Goal: Information Seeking & Learning: Find specific page/section

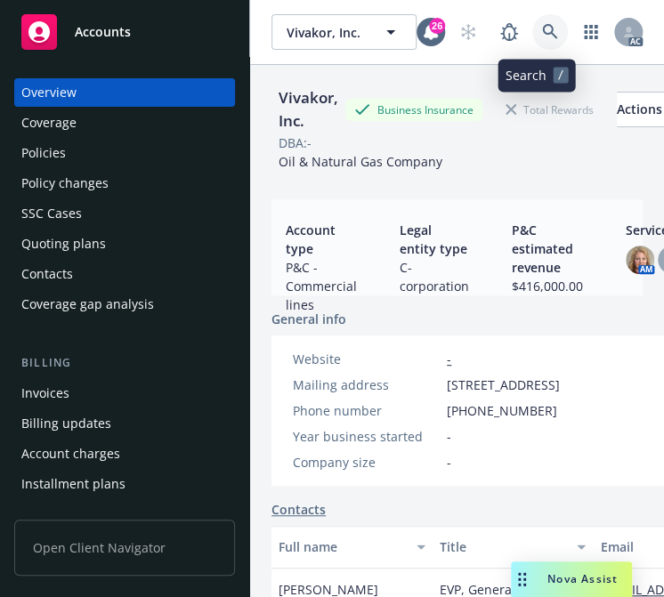
click at [542, 25] on icon at bounding box center [549, 31] width 15 height 15
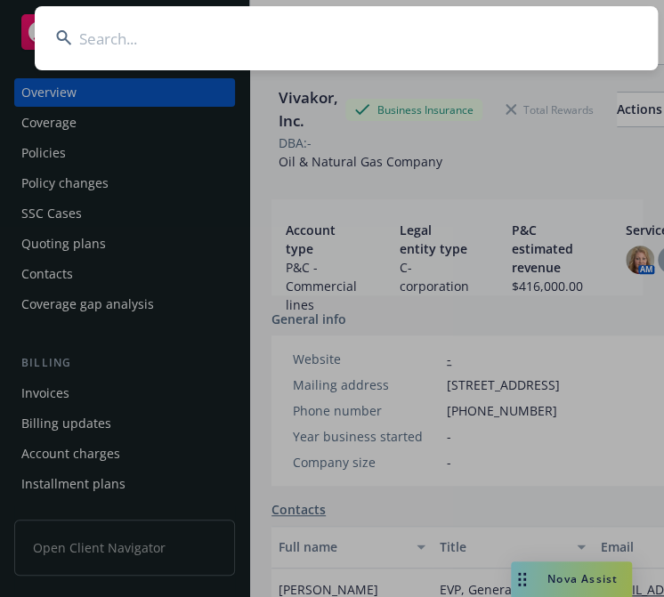
type input "Frontapp, Inc."
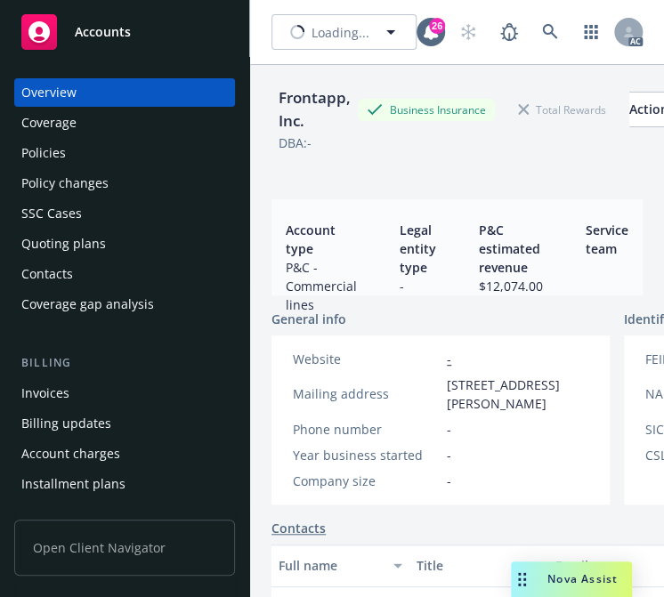
scroll to position [3, 0]
click at [36, 154] on div "Policies" at bounding box center [43, 153] width 44 height 28
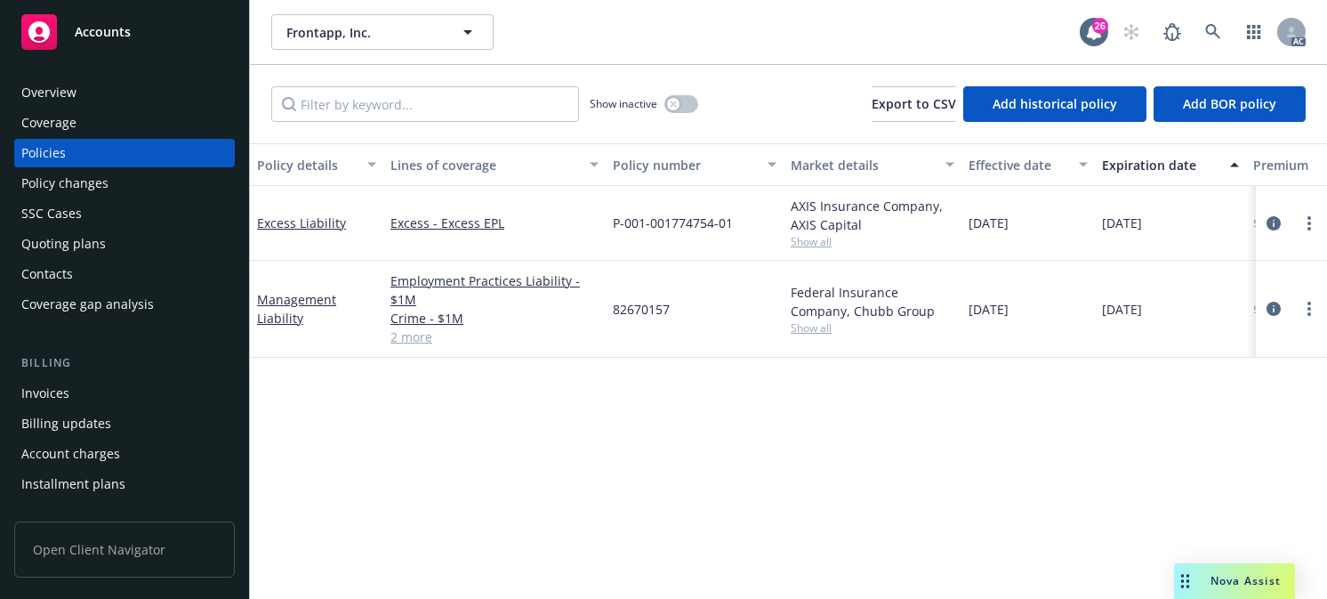
click at [663, 165] on div "Effective date" at bounding box center [1019, 165] width 100 height 19
click at [663, 161] on div "Effective date" at bounding box center [1019, 165] width 100 height 19
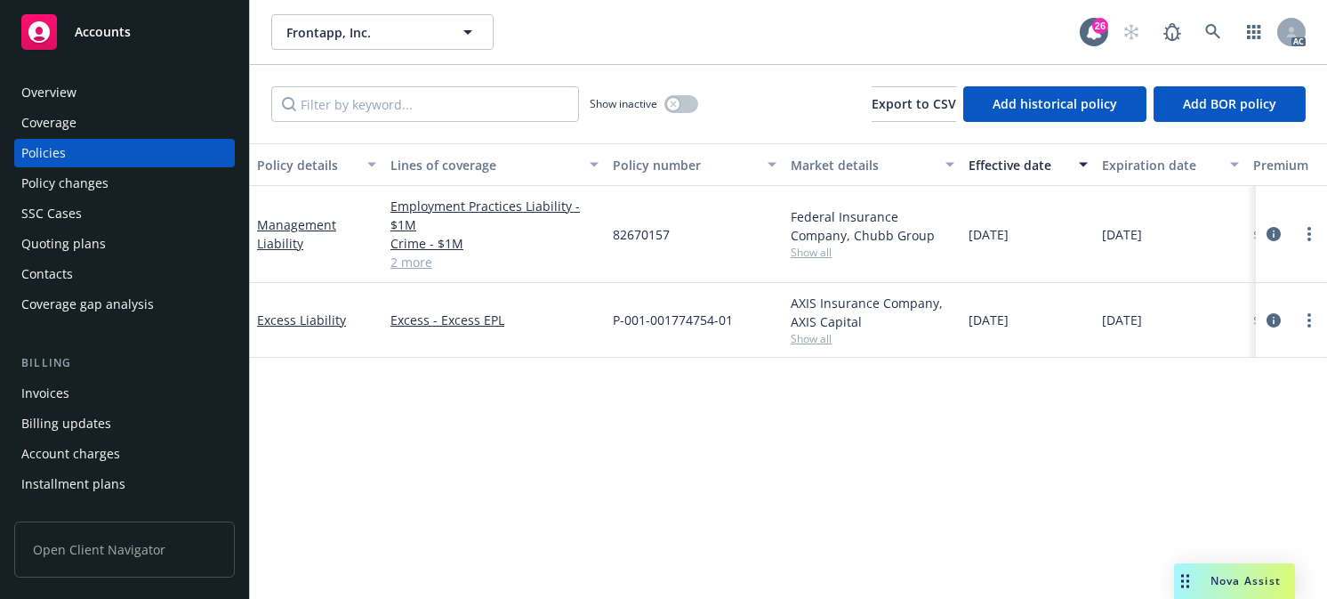
click at [663, 251] on span "Show all" at bounding box center [873, 252] width 164 height 15
drag, startPoint x: 1067, startPoint y: 445, endPoint x: 1052, endPoint y: 431, distance: 20.8
click at [663, 444] on div "Policy details Lines of coverage Policy number Market details Effective date Ex…" at bounding box center [788, 363] width 1077 height 441
click at [663, 342] on span "Show all" at bounding box center [873, 338] width 164 height 15
click at [663, 29] on icon at bounding box center [1213, 32] width 16 height 16
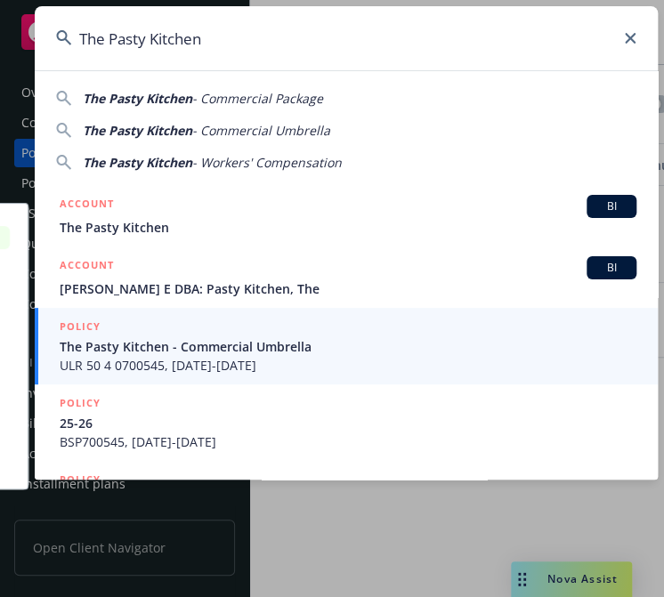
type input "The Pasty Kitchen"
click at [172, 349] on span "The Pasty Kitchen - Commercial Umbrella" at bounding box center [348, 346] width 576 height 19
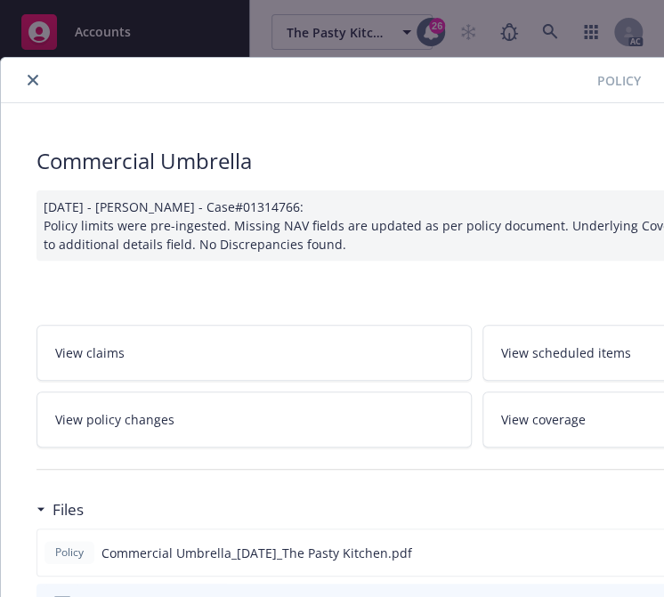
click at [34, 75] on icon "close" at bounding box center [33, 80] width 11 height 11
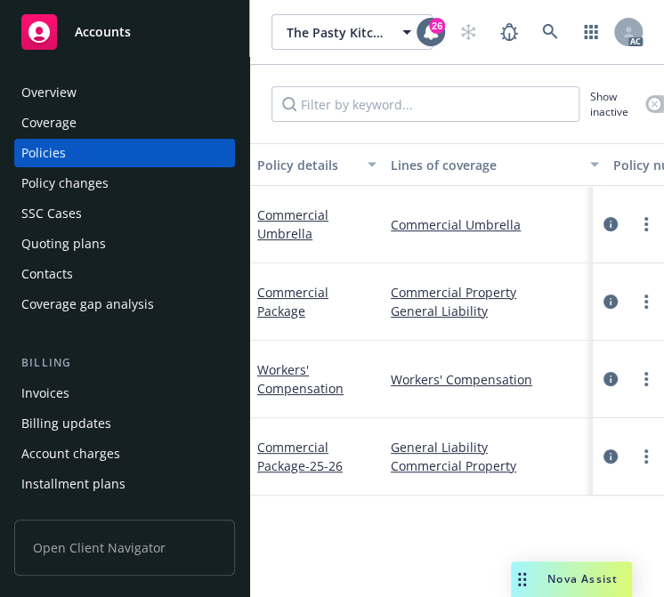
click at [46, 90] on div "Overview" at bounding box center [48, 92] width 55 height 28
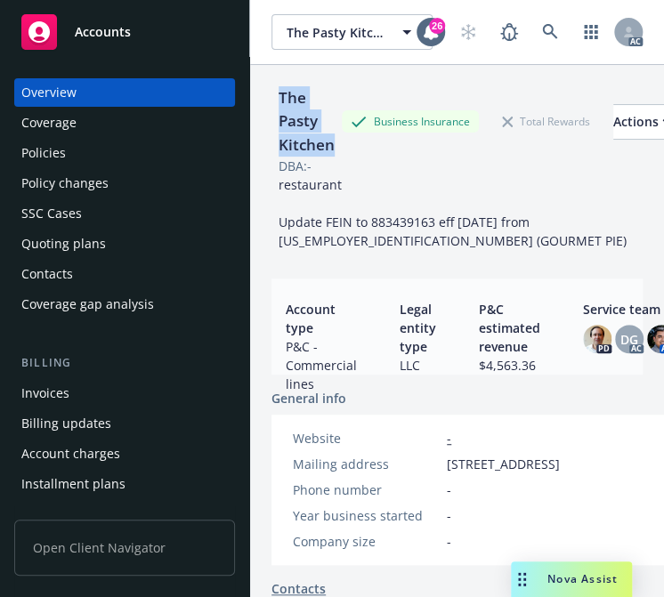
drag, startPoint x: 338, startPoint y: 144, endPoint x: 278, endPoint y: 100, distance: 74.4
click at [278, 100] on div "The Pasty Kitchen" at bounding box center [306, 121] width 70 height 70
copy div "The Pasty Kitchen"
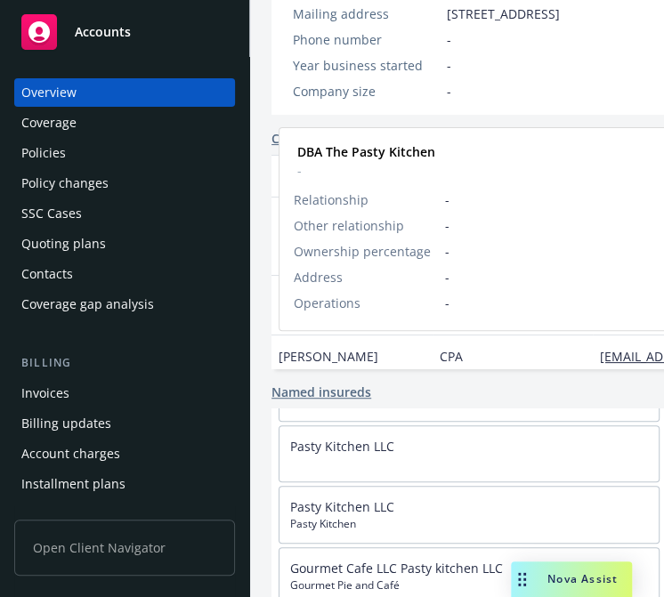
scroll to position [306, 0]
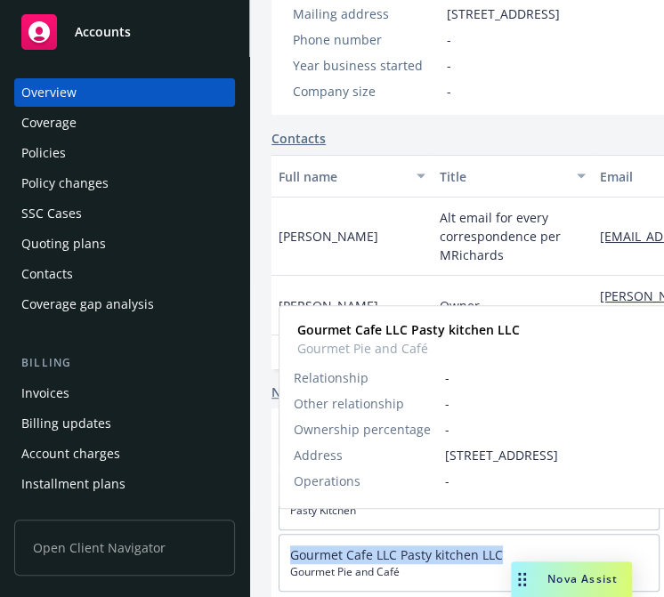
drag, startPoint x: 513, startPoint y: 540, endPoint x: 285, endPoint y: 532, distance: 228.7
click at [285, 535] on div "Gourmet Cafe LLC Pasty kitchen LLC Gourmet Pie and Café" at bounding box center [468, 563] width 379 height 56
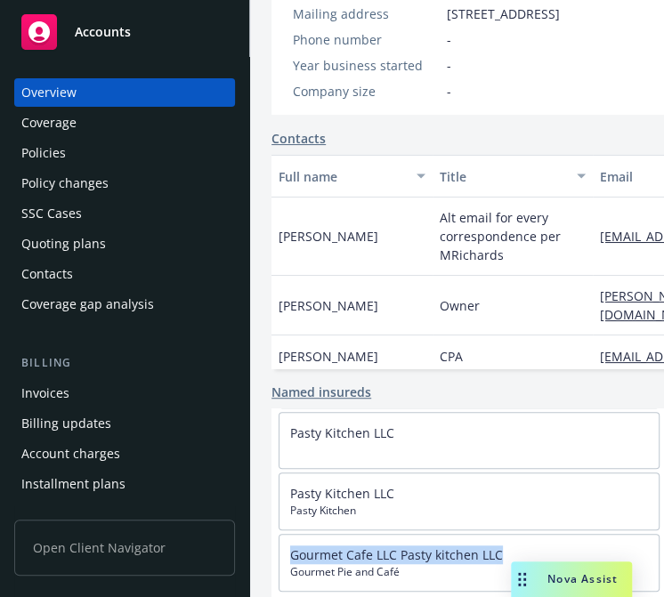
copy link "Gourmet Cafe LLC Pasty kitchen LLC"
drag, startPoint x: 53, startPoint y: 155, endPoint x: 73, endPoint y: 149, distance: 20.5
click at [53, 154] on div "Policies" at bounding box center [43, 153] width 44 height 28
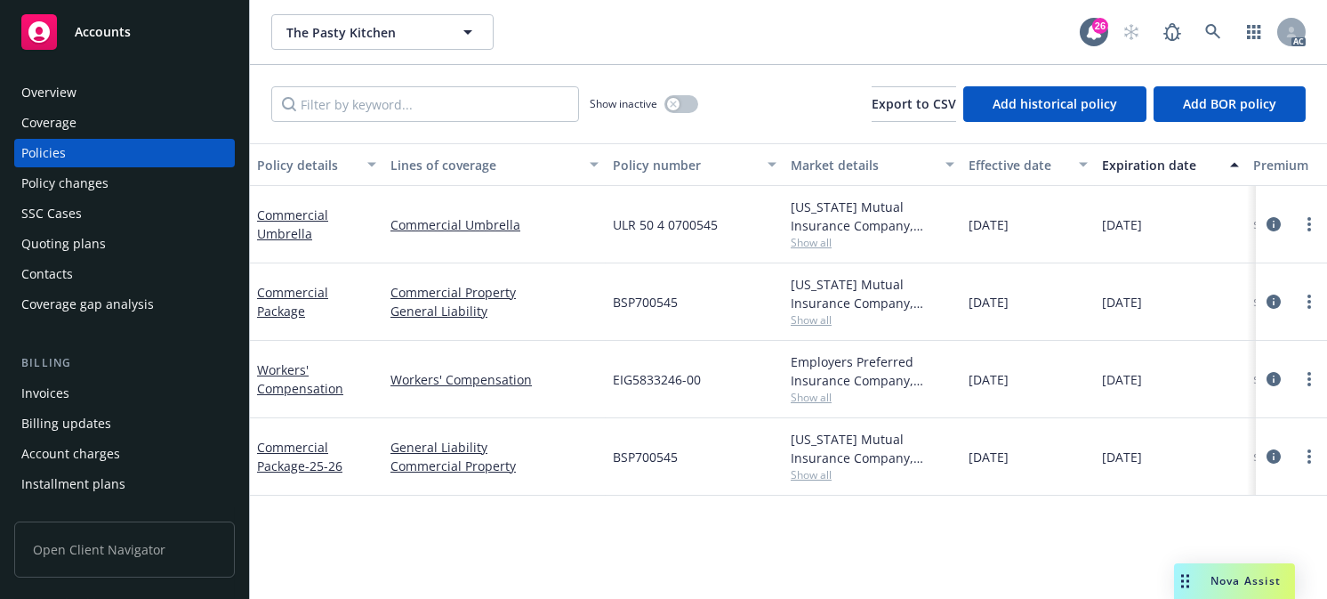
click at [663, 161] on div "Effective date" at bounding box center [1019, 165] width 100 height 19
click at [663, 165] on div "Effective date" at bounding box center [1019, 165] width 100 height 19
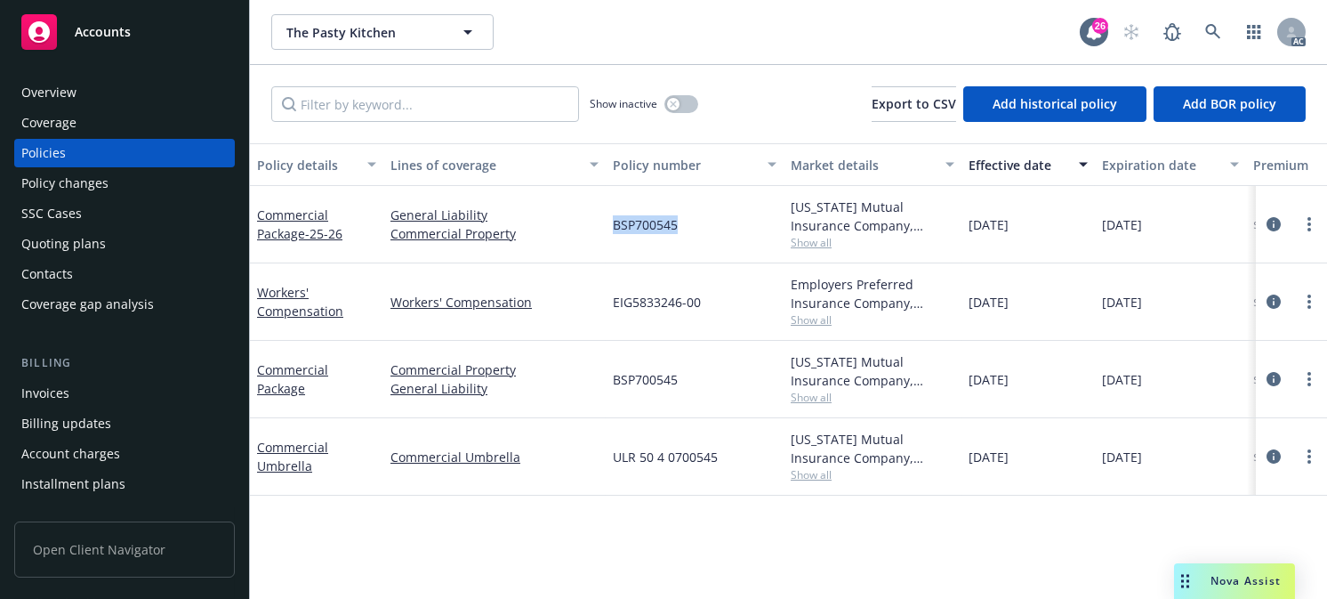
drag, startPoint x: 687, startPoint y: 231, endPoint x: 603, endPoint y: 231, distance: 83.6
click at [603, 231] on div "Commercial Package - 25-26 General Liability Commercial Property BSP700545 [US_…" at bounding box center [1108, 224] width 1717 height 77
copy div "BSP700545"
click at [663, 28] on icon at bounding box center [1213, 32] width 16 height 16
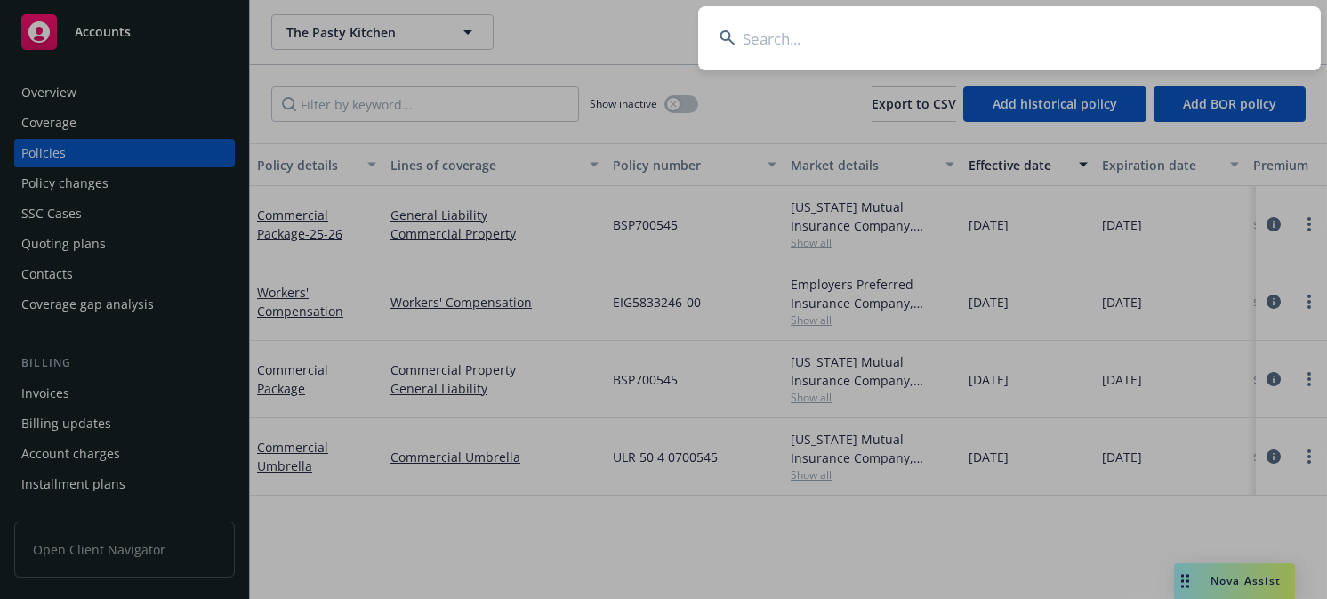
type input "Rod International"
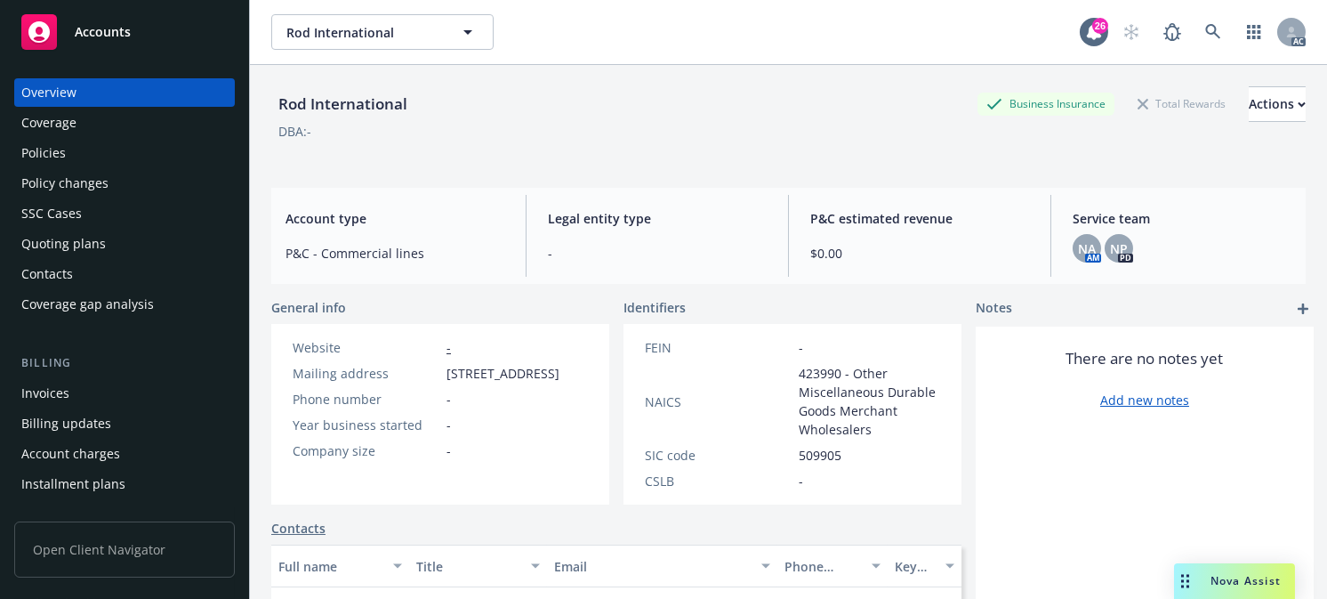
click at [40, 143] on div "Policies" at bounding box center [43, 153] width 44 height 28
